Goal: Task Accomplishment & Management: Use online tool/utility

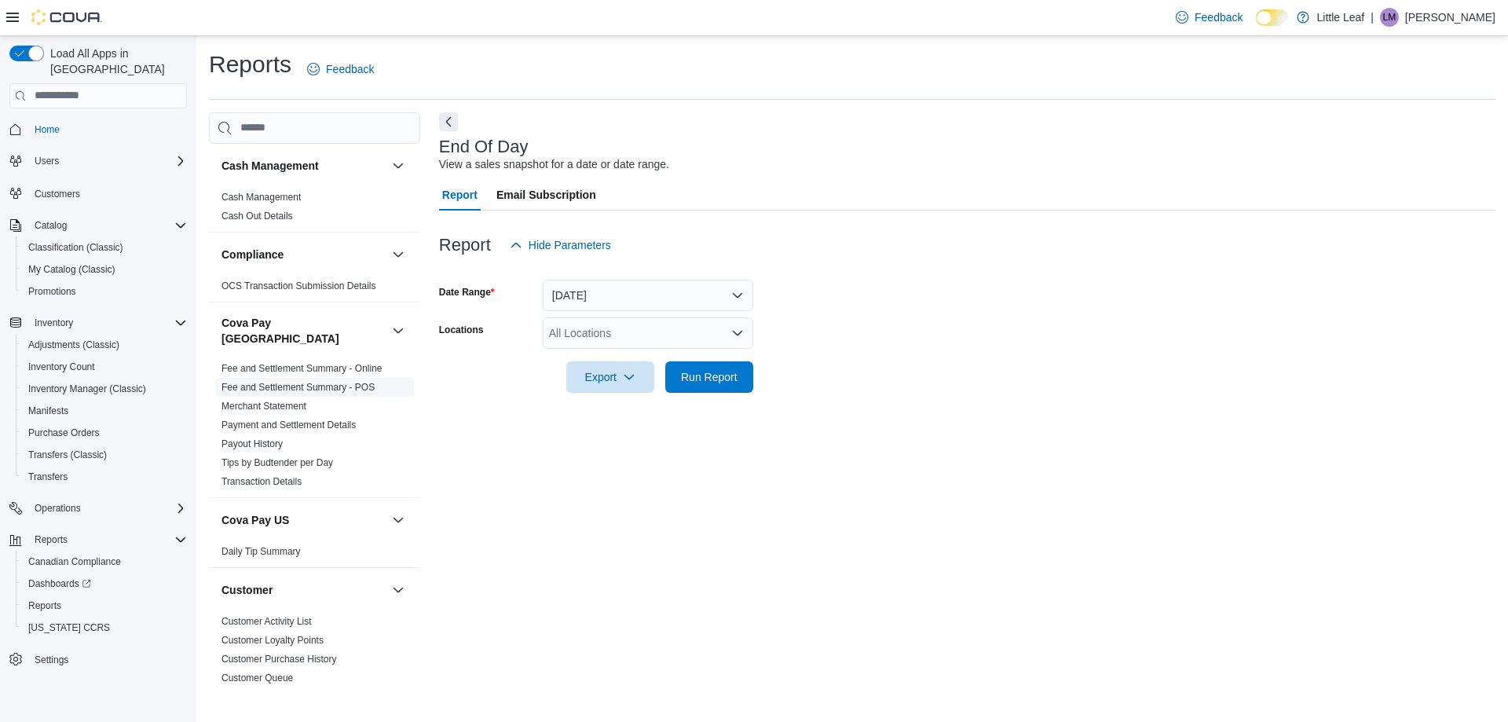
click at [302, 382] on link "Fee and Settlement Summary - POS" at bounding box center [297, 387] width 153 height 11
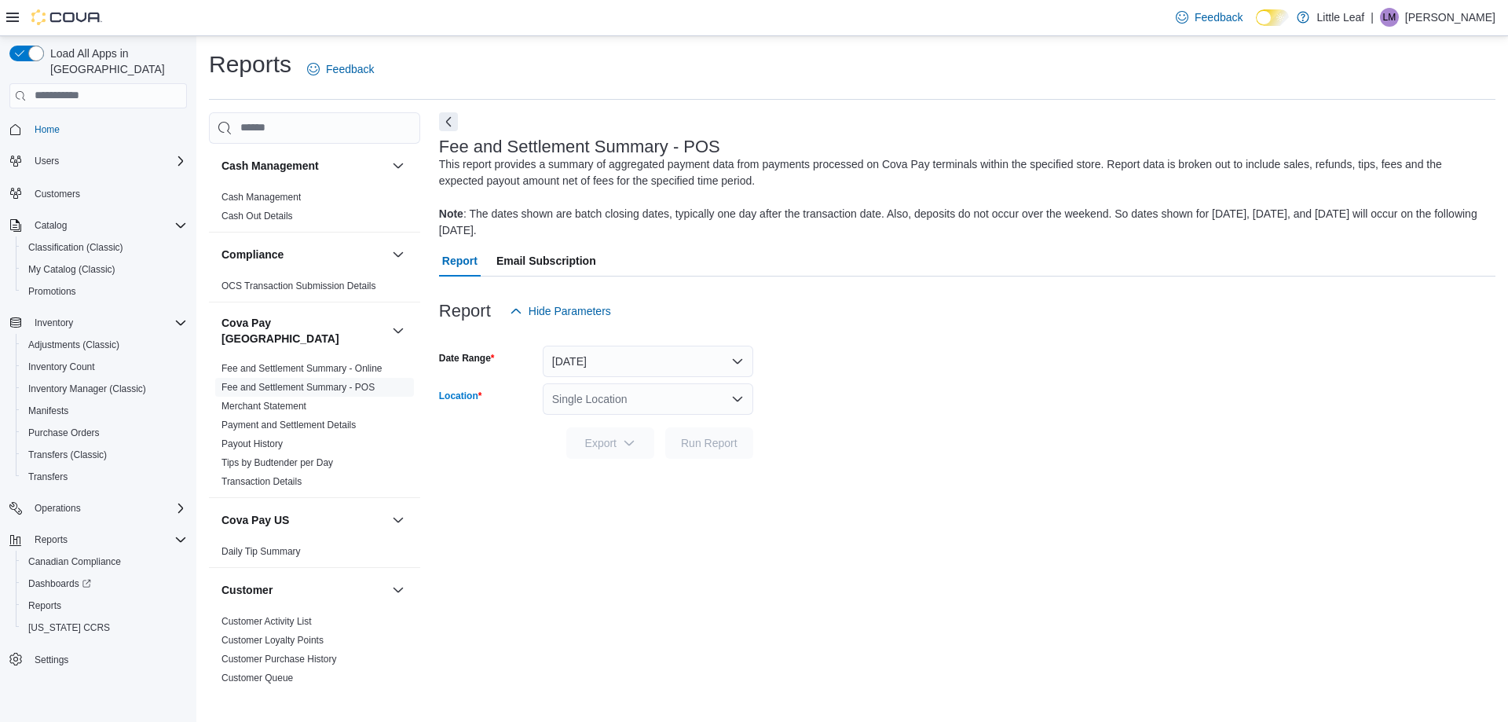
click at [596, 392] on div "Single Location" at bounding box center [648, 398] width 210 height 31
click at [650, 442] on span "[STREET_ADDRESS]" at bounding box center [649, 449] width 108 height 16
click at [696, 444] on span "Run Report" at bounding box center [709, 442] width 57 height 16
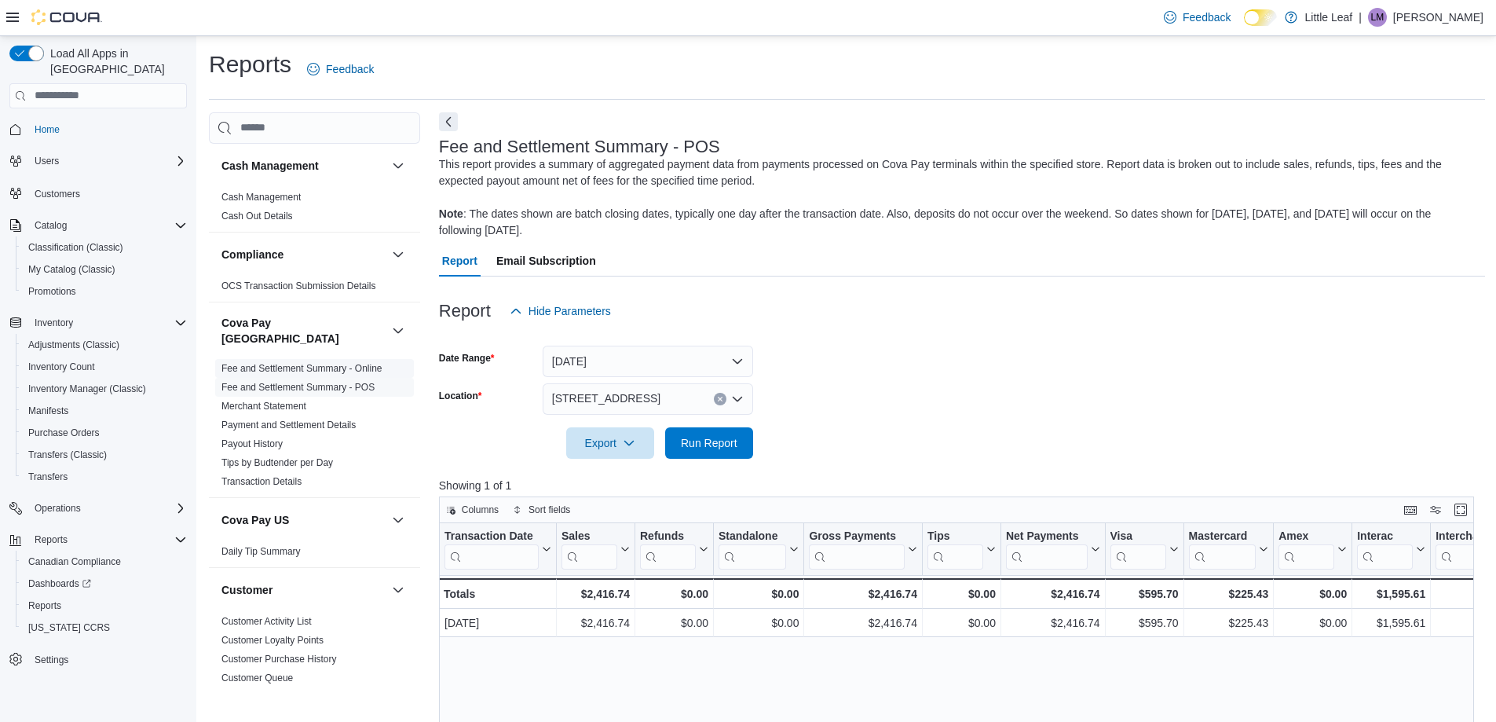
click at [308, 362] on span "Fee and Settlement Summary - Online" at bounding box center [301, 368] width 161 height 13
click at [349, 363] on link "Fee and Settlement Summary - Online" at bounding box center [301, 368] width 161 height 11
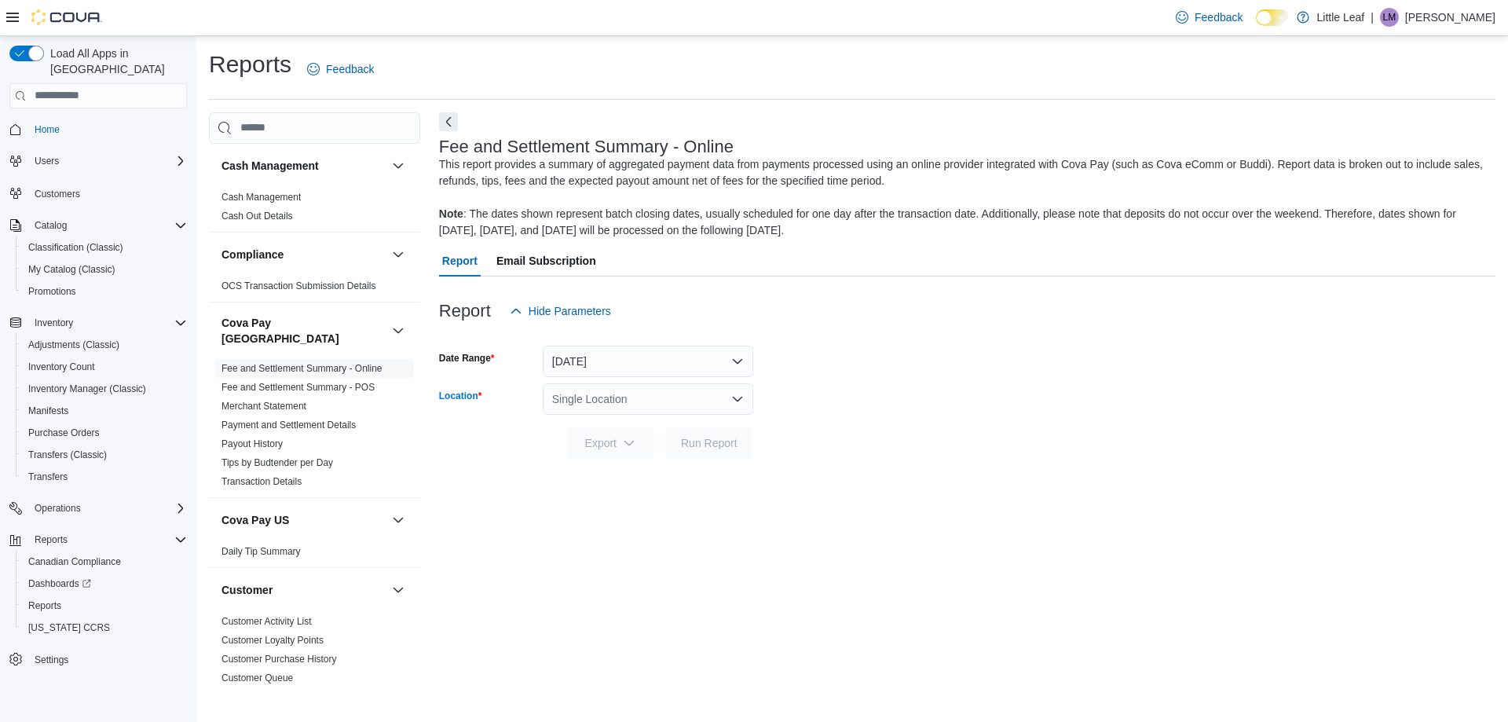
click at [633, 402] on div "Single Location" at bounding box center [648, 398] width 210 height 31
click at [653, 448] on span "[STREET_ADDRESS]" at bounding box center [649, 449] width 108 height 16
click at [724, 447] on span "Run Report" at bounding box center [709, 442] width 57 height 16
